Goal: Communication & Community: Participate in discussion

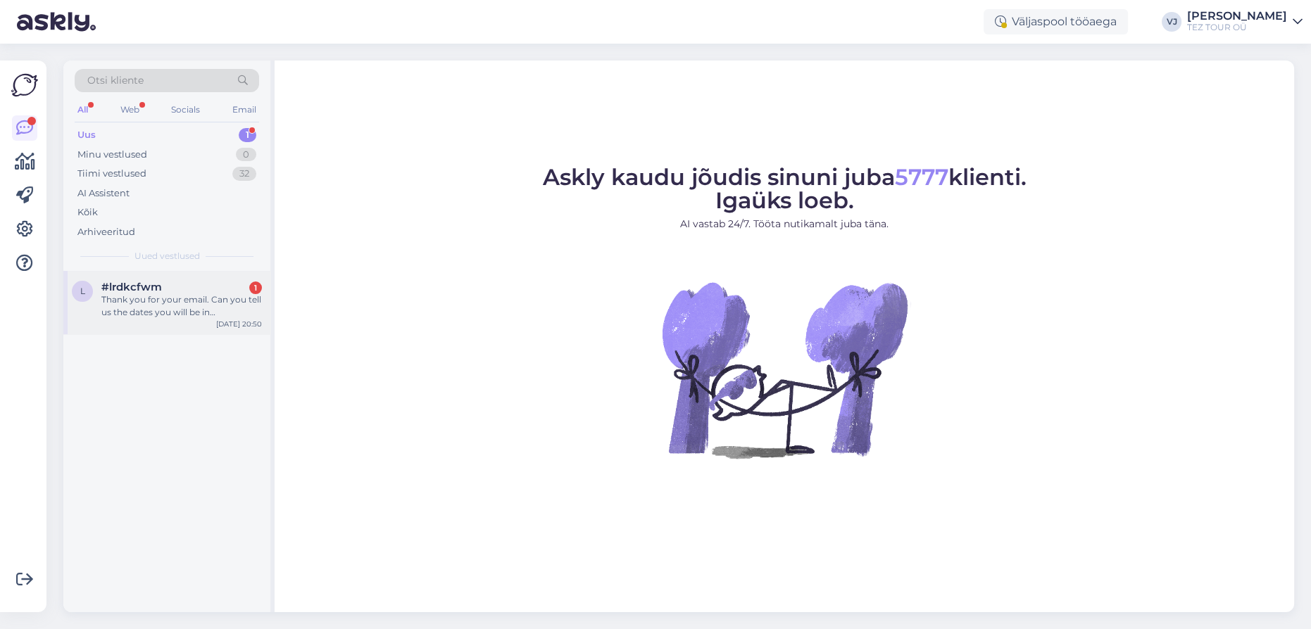
click at [246, 284] on div "#lrdkcfwm 1" at bounding box center [181, 287] width 161 height 13
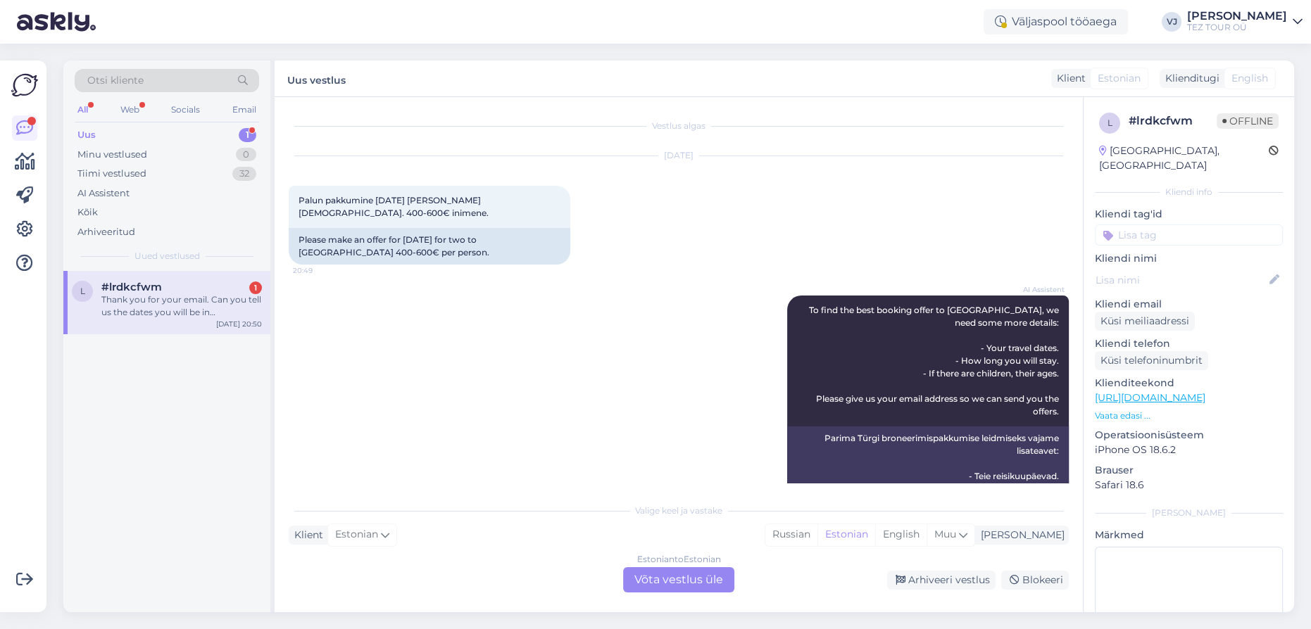
click at [668, 583] on div "Estonian to Estonian Võta vestlus üle" at bounding box center [678, 579] width 111 height 25
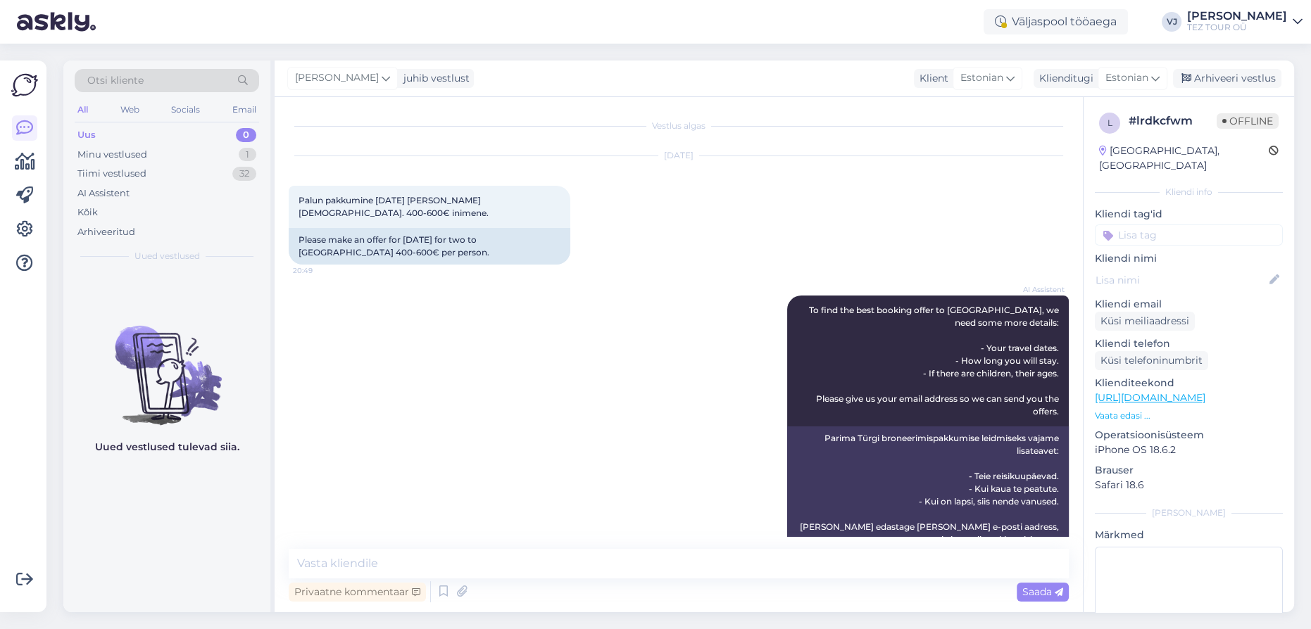
click at [1203, 225] on input at bounding box center [1189, 235] width 188 height 21
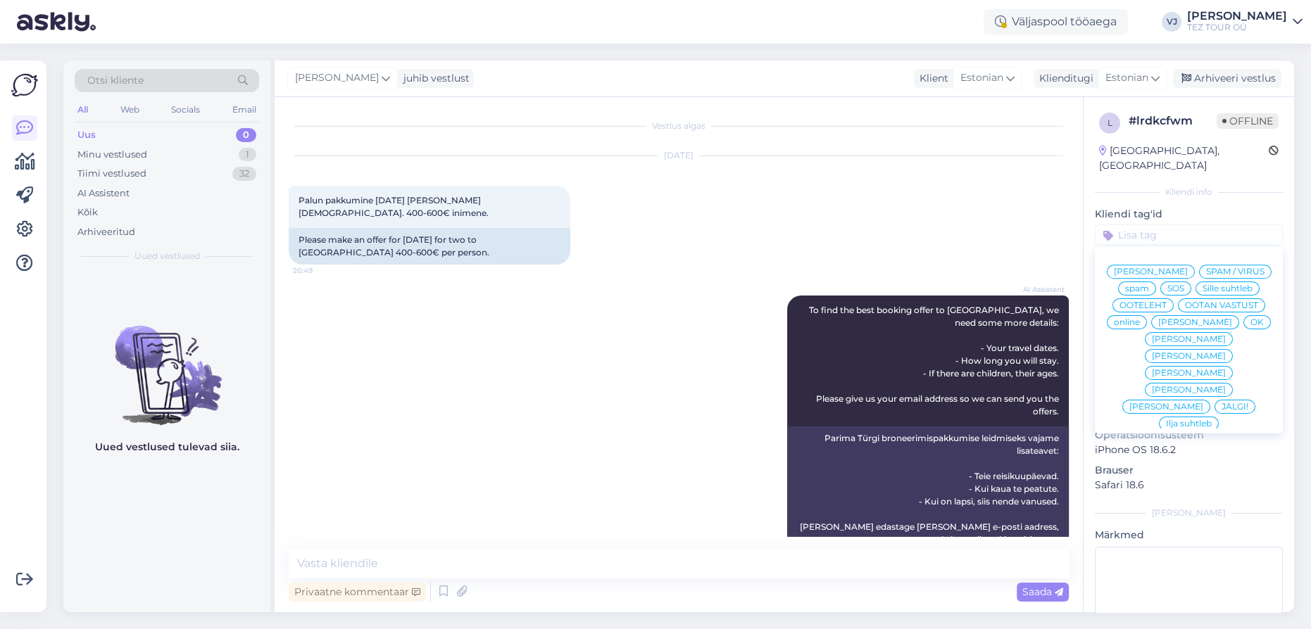
click at [1188, 268] on span "[PERSON_NAME]" at bounding box center [1151, 272] width 74 height 8
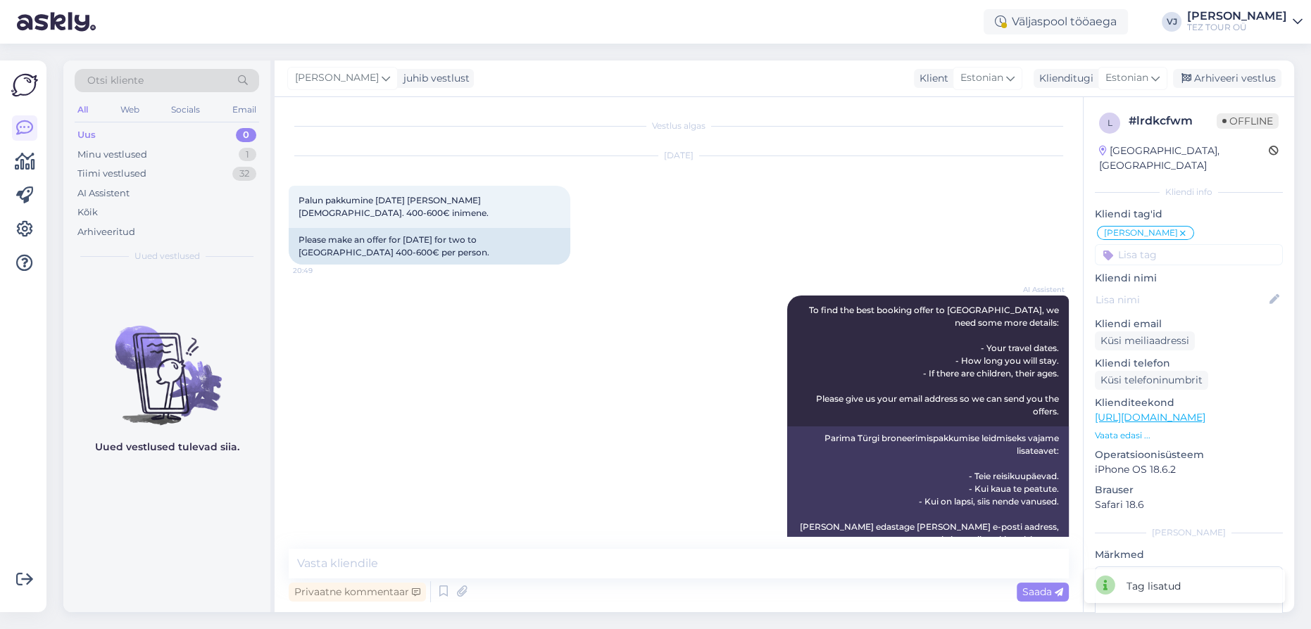
click at [377, 291] on div "AI Assistent To find the best booking offer to [GEOGRAPHIC_DATA], we need some …" at bounding box center [679, 423] width 780 height 287
